Goal: Task Accomplishment & Management: Manage account settings

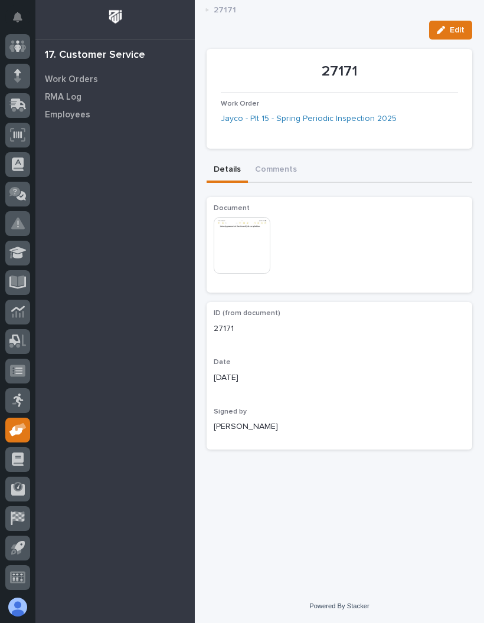
click at [21, 425] on icon at bounding box center [20, 427] width 11 height 8
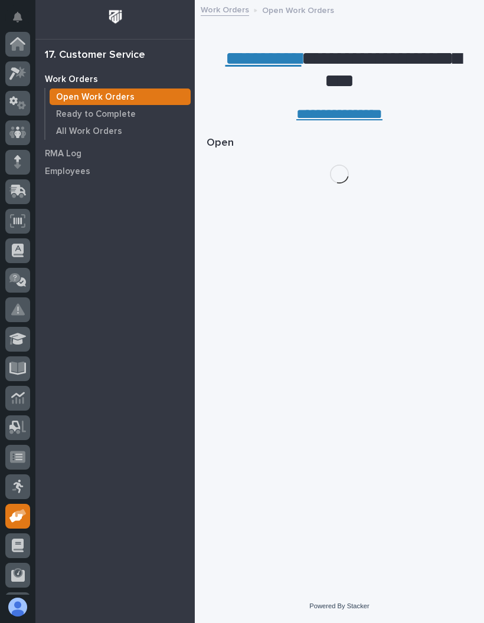
scroll to position [86, 0]
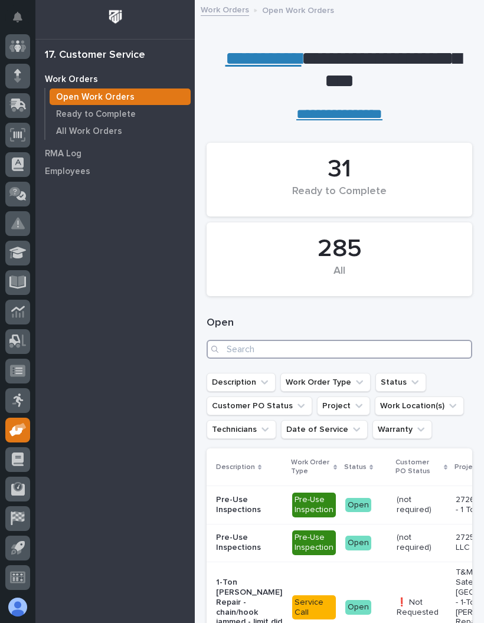
click at [356, 347] on input "Search" at bounding box center [338, 349] width 265 height 19
type input "27209"
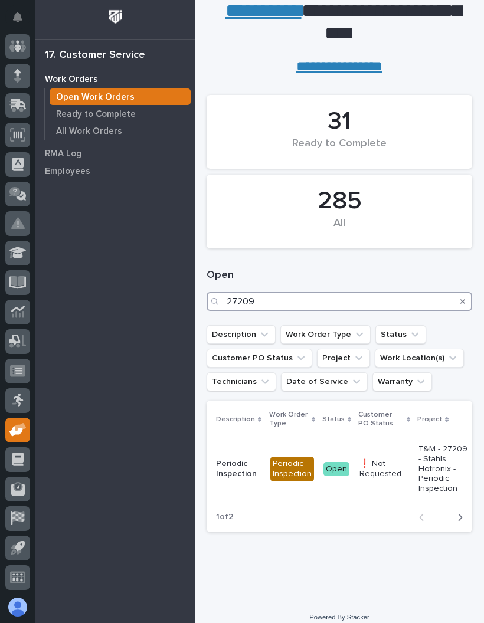
scroll to position [47, 0]
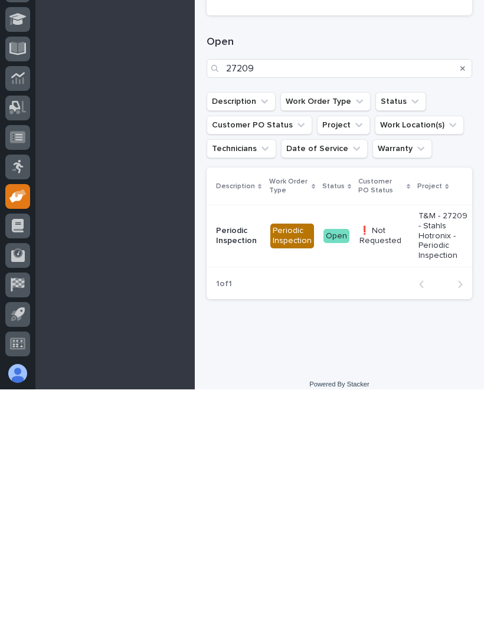
click at [376, 457] on div "❗ Not Requested" at bounding box center [384, 468] width 50 height 22
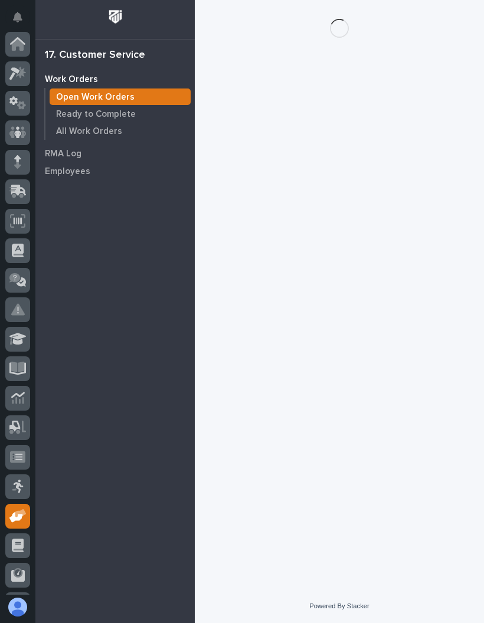
scroll to position [86, 0]
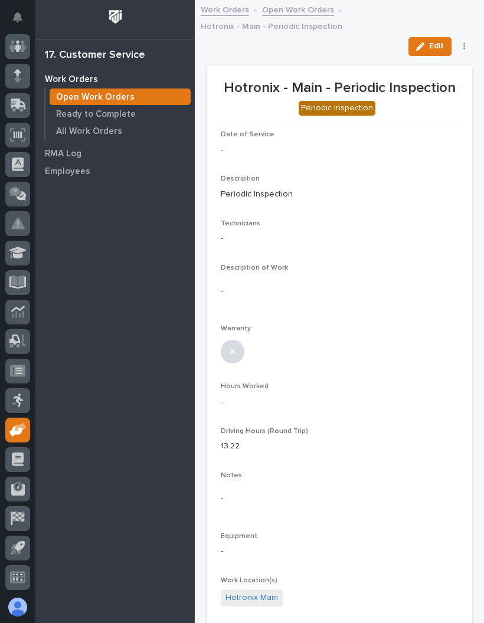
click at [430, 41] on span "Edit" at bounding box center [436, 46] width 15 height 11
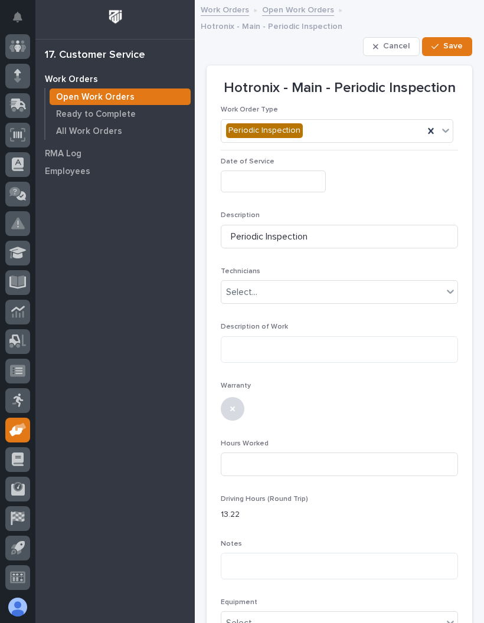
click at [288, 170] on input "text" at bounding box center [273, 181] width 105 height 22
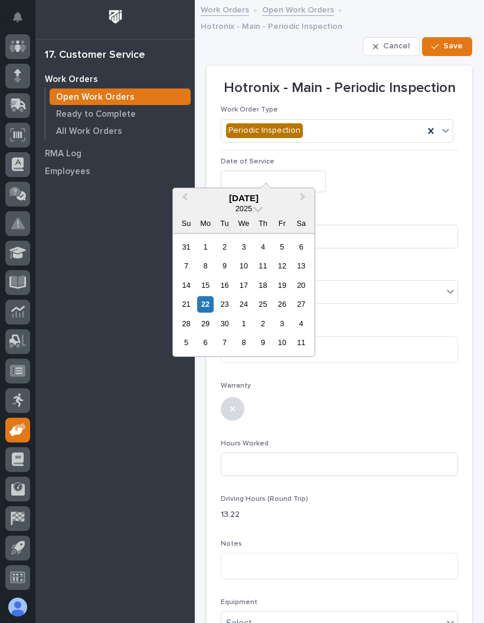
click at [206, 300] on div "22" at bounding box center [205, 304] width 16 height 16
type input "**********"
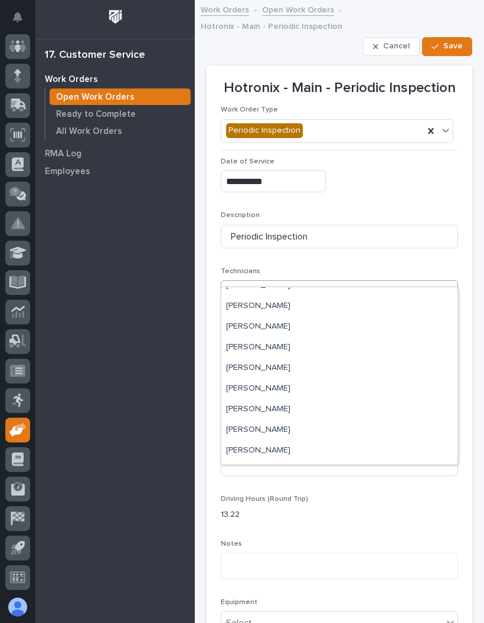
scroll to position [117, 0]
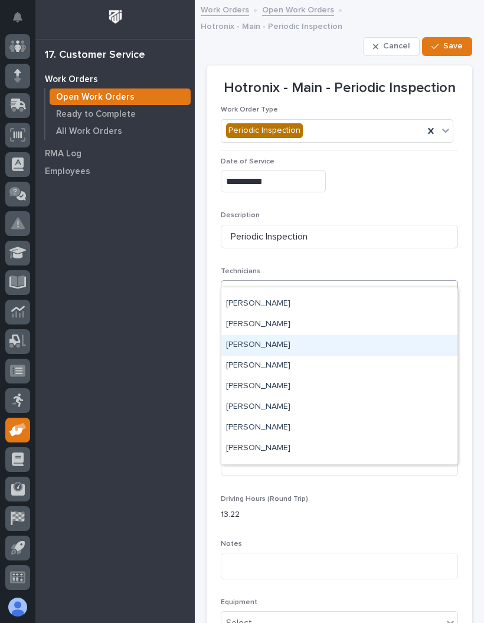
click at [320, 343] on div "[PERSON_NAME]" at bounding box center [339, 345] width 236 height 21
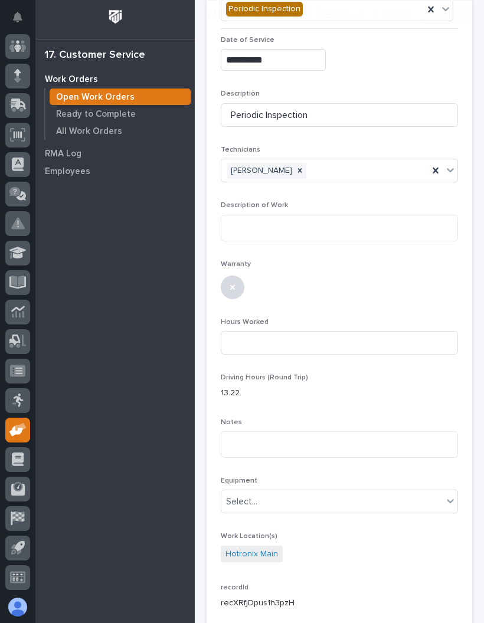
scroll to position [130, 0]
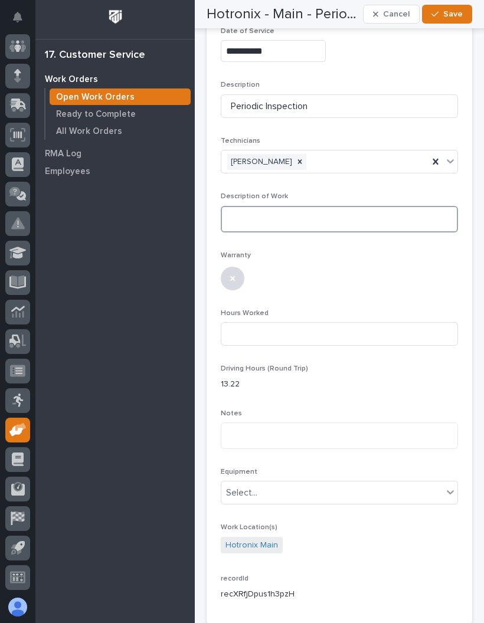
click at [347, 206] on textarea at bounding box center [339, 219] width 237 height 27
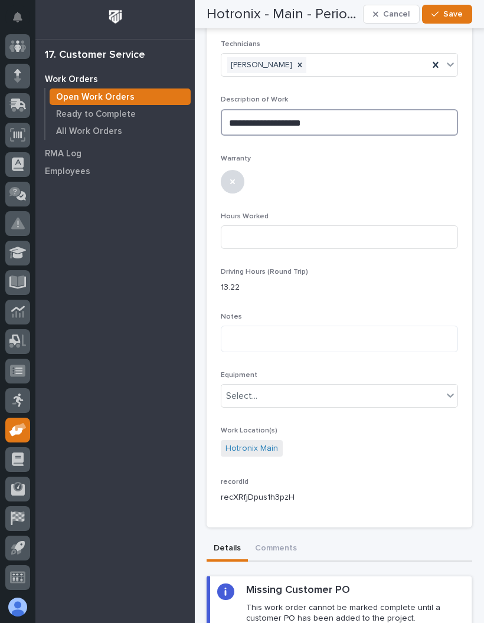
scroll to position [237, 0]
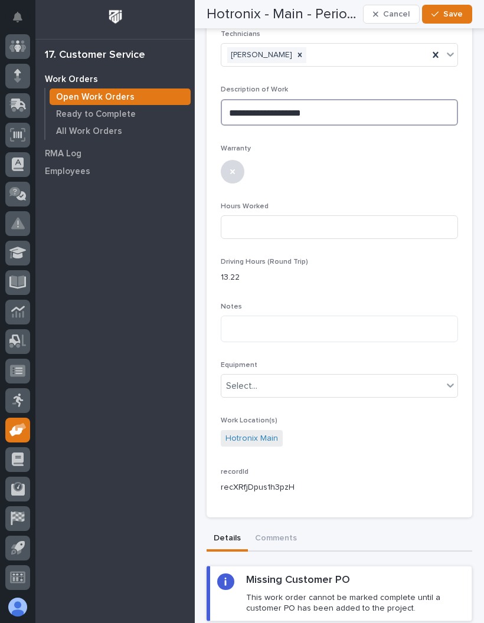
type textarea "**********"
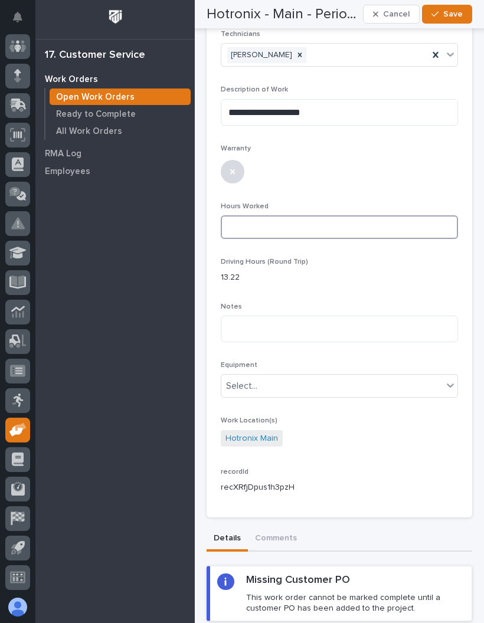
click at [360, 215] on input at bounding box center [339, 227] width 237 height 24
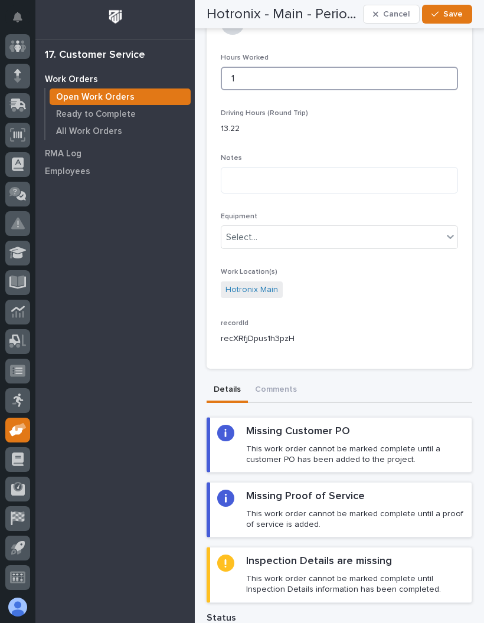
scroll to position [395, 0]
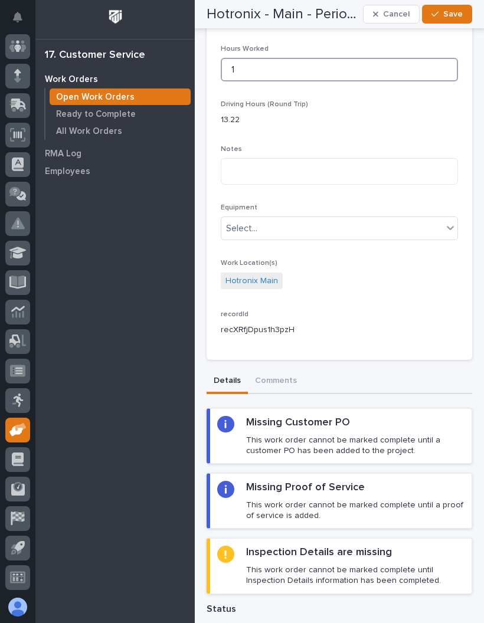
type input "1"
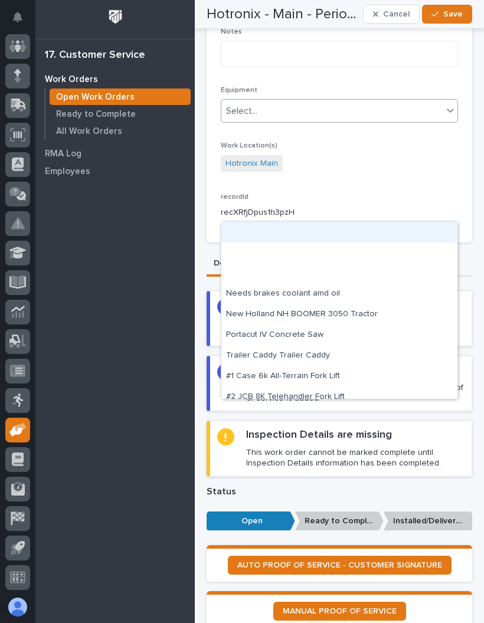
scroll to position [508, 0]
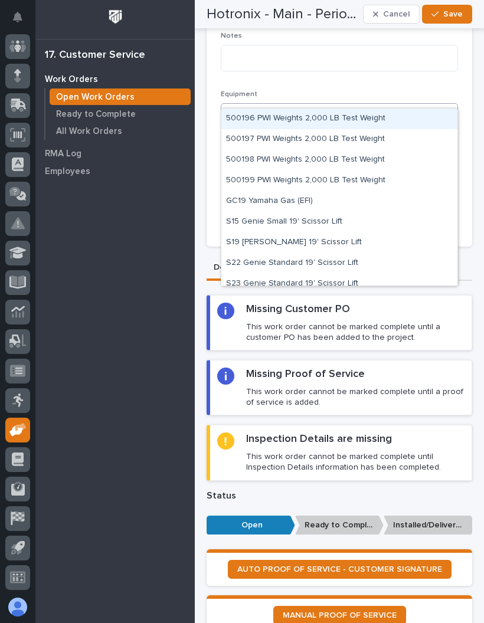
click at [334, 238] on div "S19 [PERSON_NAME] 19' Scissor Lift" at bounding box center [339, 242] width 236 height 21
type input "**"
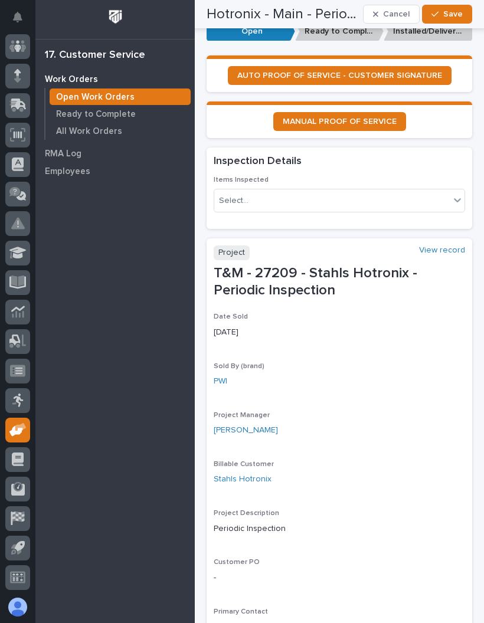
scroll to position [986, 0]
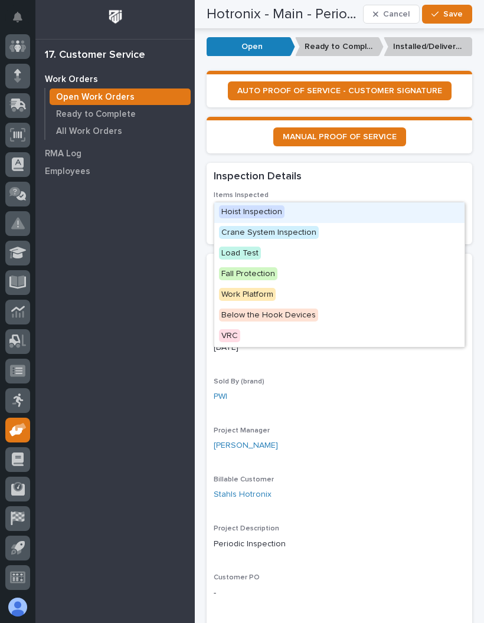
click at [268, 211] on span "Hoist Inspection" at bounding box center [251, 211] width 65 height 13
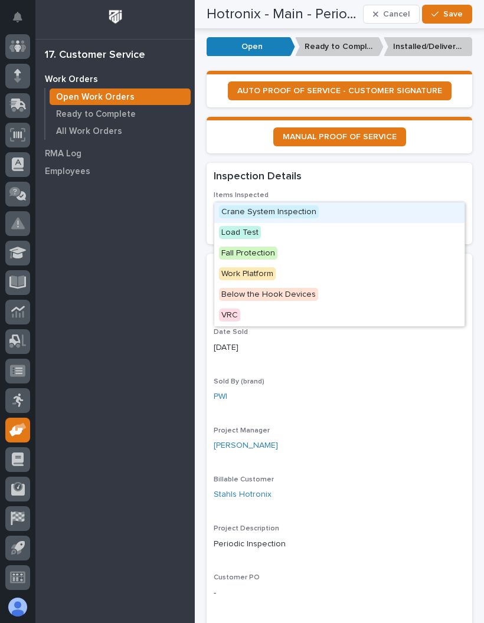
click at [311, 214] on span "Crane System Inspection" at bounding box center [269, 211] width 100 height 13
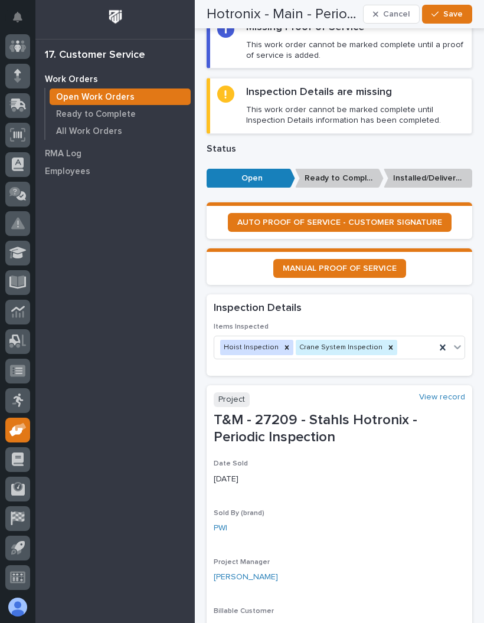
scroll to position [852, 0]
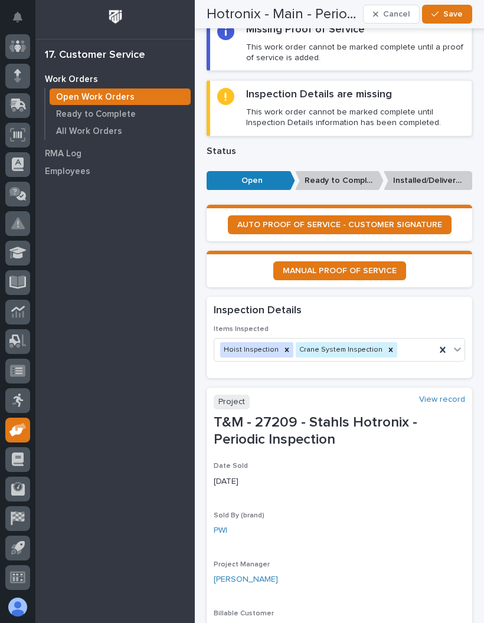
click at [402, 215] on link "AUTO PROOF OF SERVICE - CUSTOMER SIGNATURE" at bounding box center [340, 224] width 224 height 19
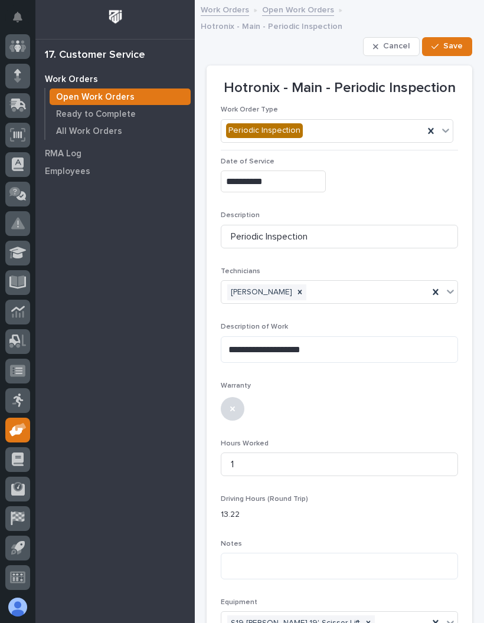
scroll to position [0, 0]
click at [452, 41] on span "Save" at bounding box center [452, 46] width 19 height 11
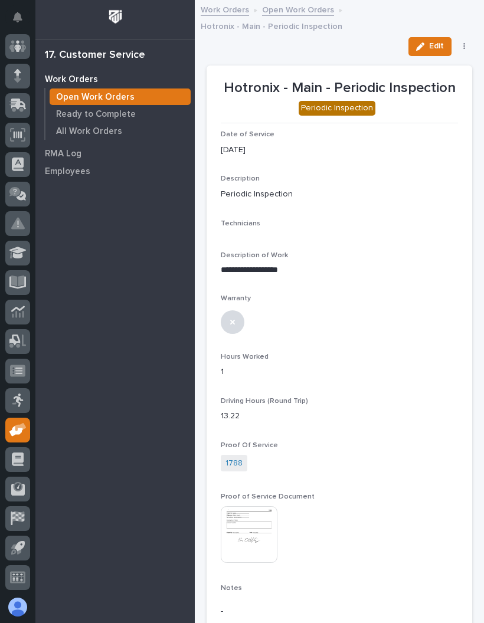
click at [468, 37] on div "Edit ✔️ Work is Done PO Requested On Hold Regenerate PDF Cancel" at bounding box center [437, 46] width 69 height 19
click at [467, 42] on button "button" at bounding box center [464, 46] width 17 height 8
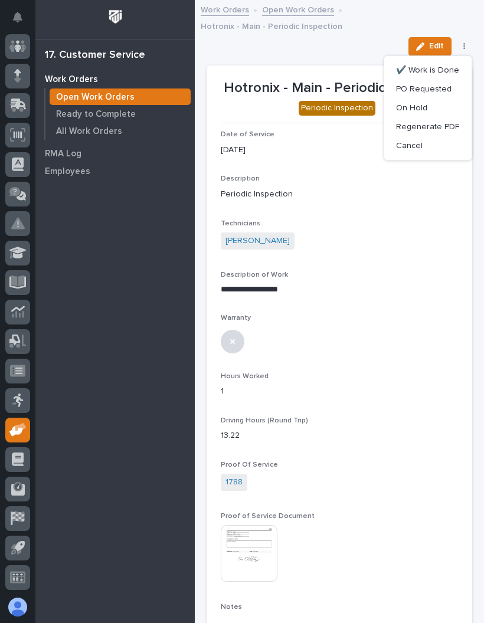
click at [447, 63] on span "✔️ Work is Done" at bounding box center [427, 70] width 63 height 14
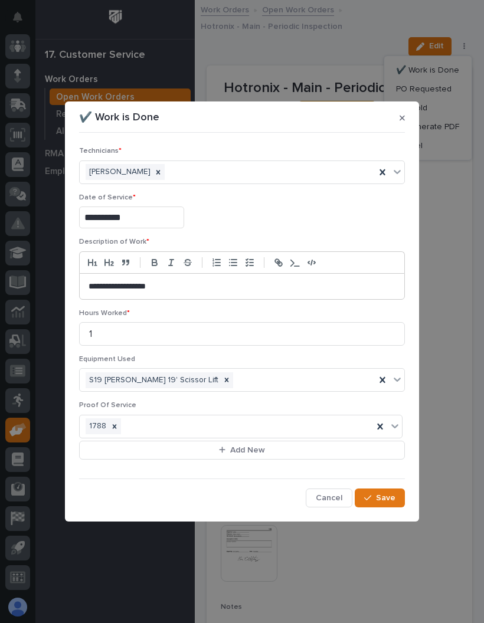
click at [384, 493] on span "Save" at bounding box center [385, 498] width 19 height 11
